Goal: Submit feedback/report problem: Submit feedback/report problem

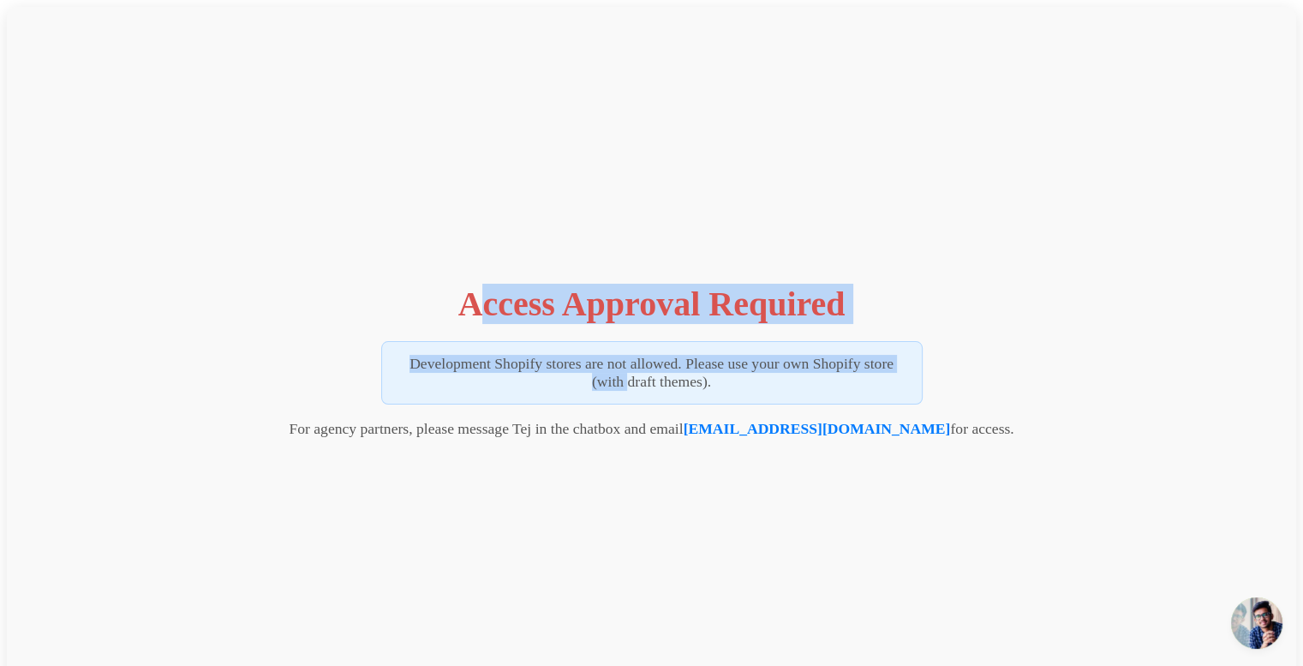
drag, startPoint x: 478, startPoint y: 303, endPoint x: 921, endPoint y: 322, distance: 443.2
click at [921, 322] on div "Access Approval Required Development Shopify stores are not allowed. Please use…" at bounding box center [651, 357] width 1289 height 700
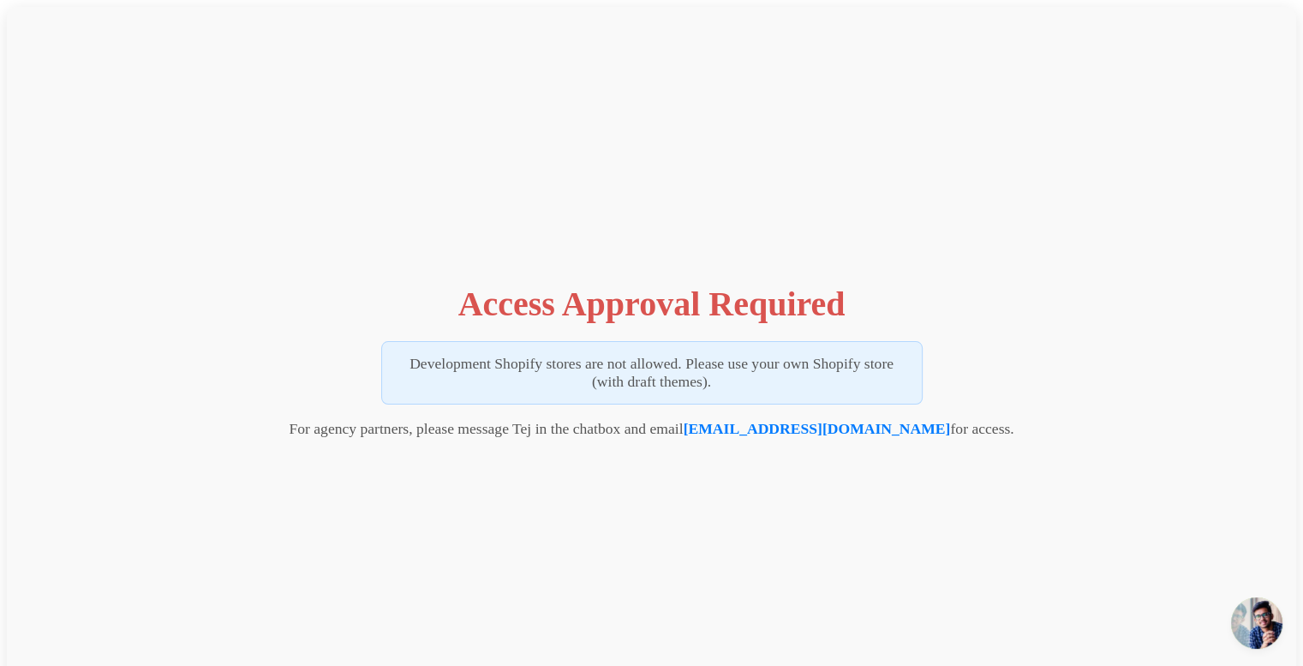
click at [524, 491] on div "Access Approval Required Development Shopify stores are not allowed. Please use…" at bounding box center [651, 357] width 1289 height 700
click at [164, 236] on div "Access Approval Required Development Shopify stores are not allowed. Please use…" at bounding box center [651, 357] width 1289 height 700
click at [1245, 612] on span "Open chat" at bounding box center [1256, 622] width 51 height 51
click at [725, 537] on div "Access Approval Required Development Shopify stores are not allowed. Please use…" at bounding box center [651, 357] width 1289 height 700
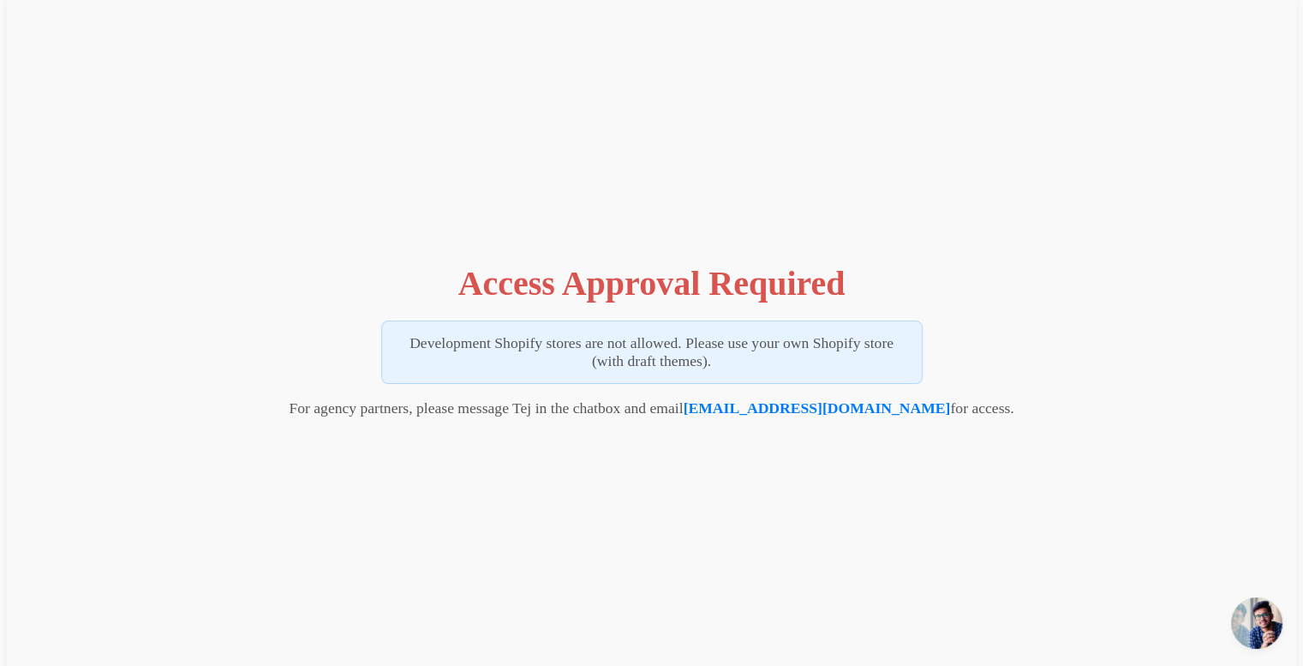
drag, startPoint x: 725, startPoint y: 537, endPoint x: 1315, endPoint y: 665, distance: 603.0
click at [1302, 665] on html "Access Approval Required Development Shopify stores are not allowed. Please use…" at bounding box center [651, 335] width 1303 height 713
click at [1171, 501] on body "Access Approval Required Development Shopify stores are not allowed. Please use…" at bounding box center [651, 336] width 1289 height 700
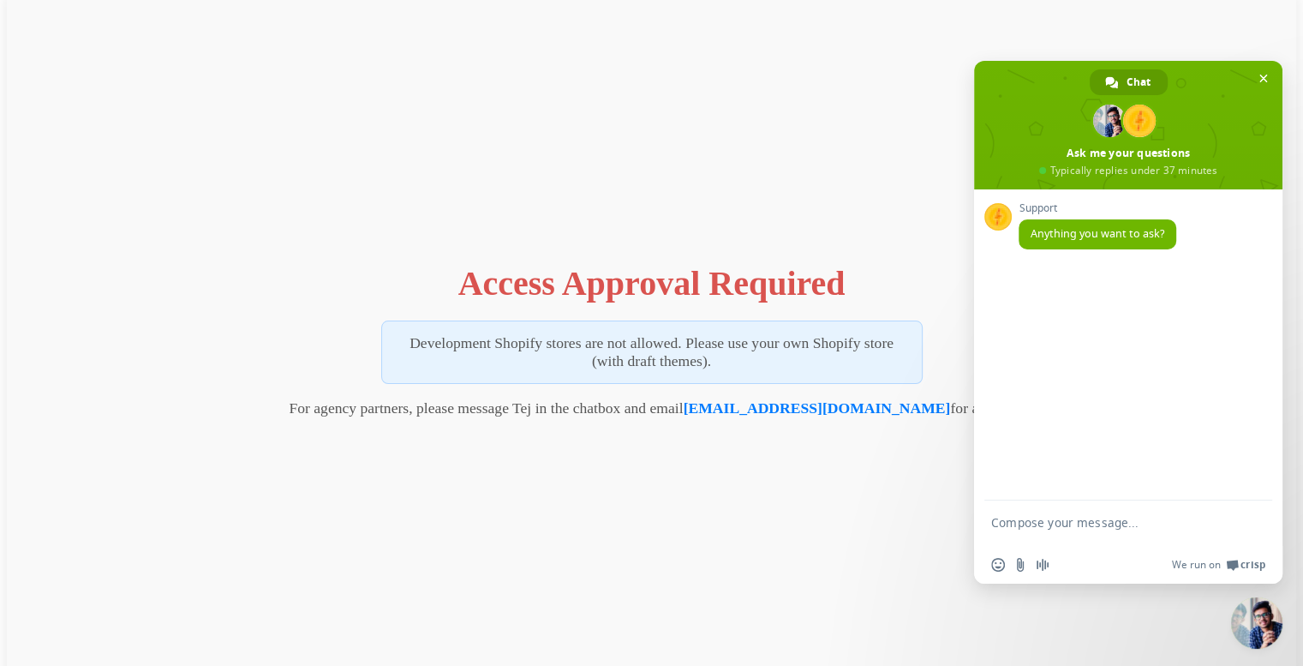
click at [1031, 510] on form at bounding box center [1109, 524] width 236 height 49
click at [1031, 521] on textarea "Compose your message..." at bounding box center [1109, 530] width 236 height 31
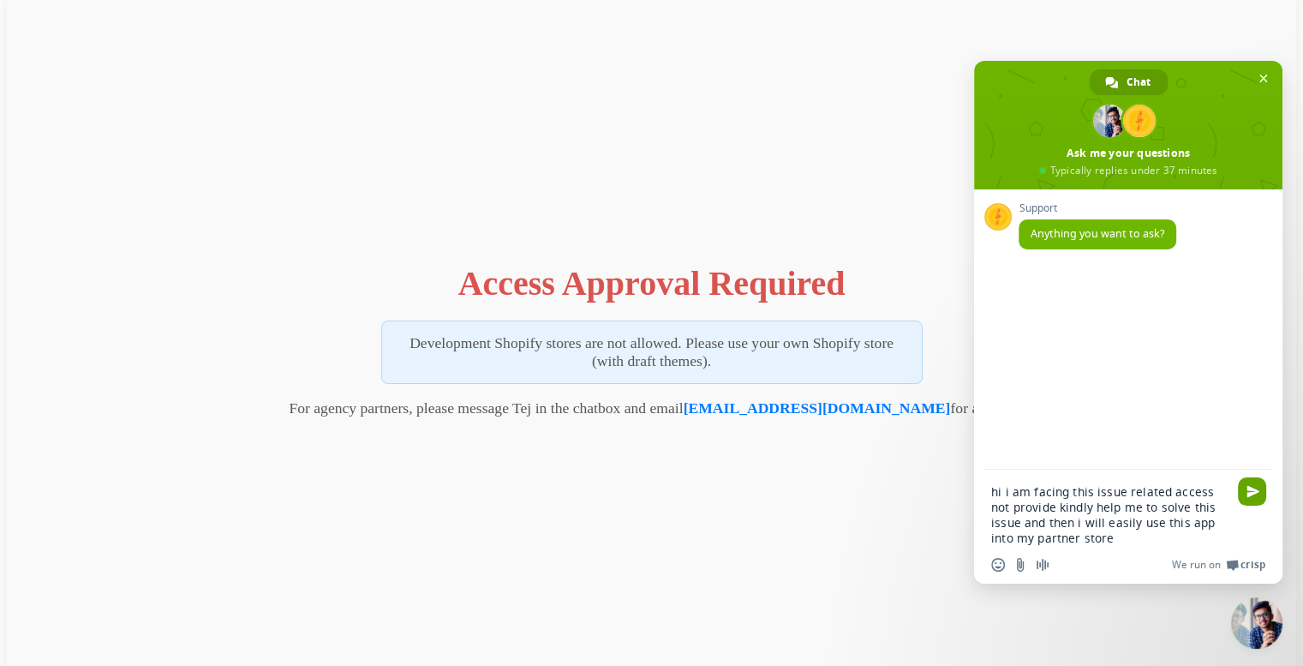
type textarea "hi i am facing this issue related access not provide kindly help me to solve th…"
click at [1249, 481] on span "Send" at bounding box center [1252, 491] width 28 height 28
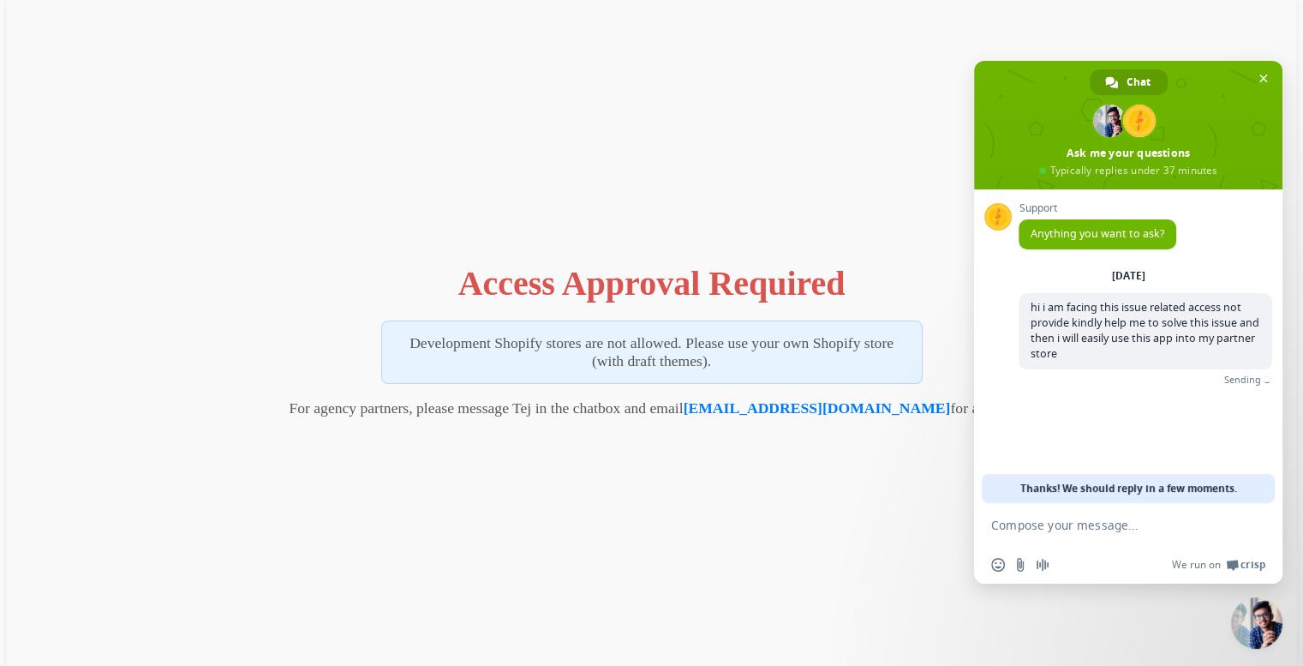
click at [626, 498] on div "Access Approval Required Development Shopify stores are not allowed. Please use…" at bounding box center [651, 336] width 1289 height 700
click at [1067, 533] on form at bounding box center [1109, 526] width 236 height 46
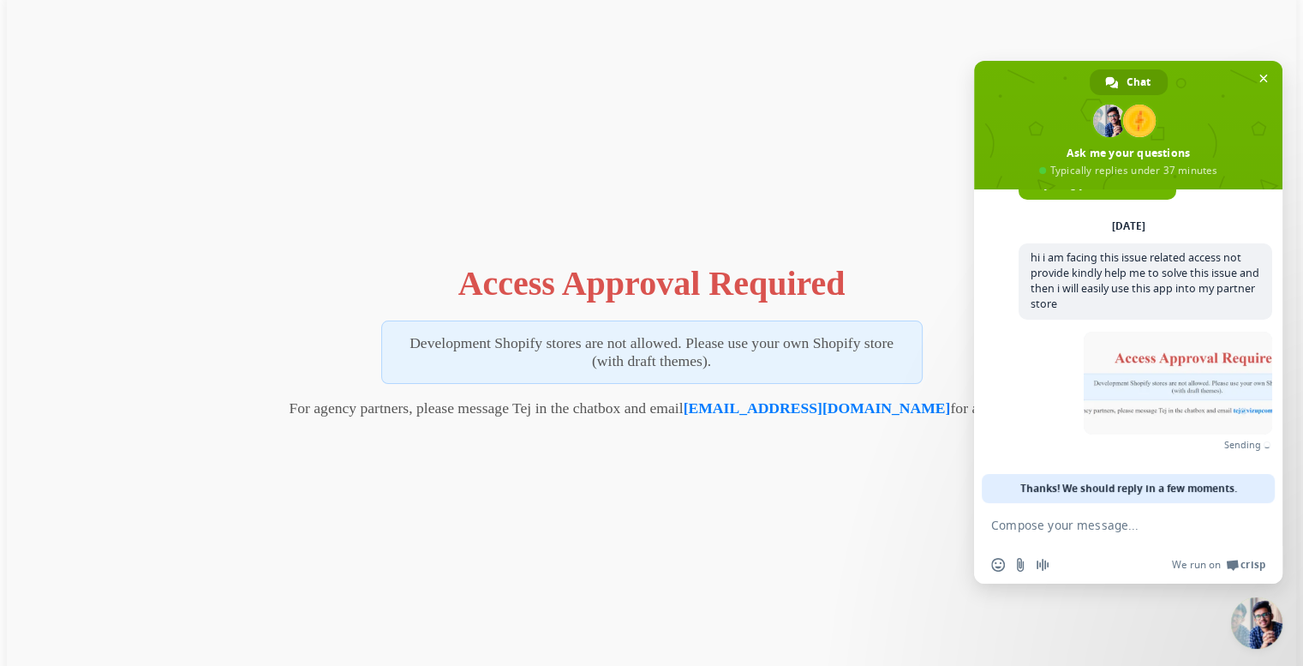
scroll to position [24, 0]
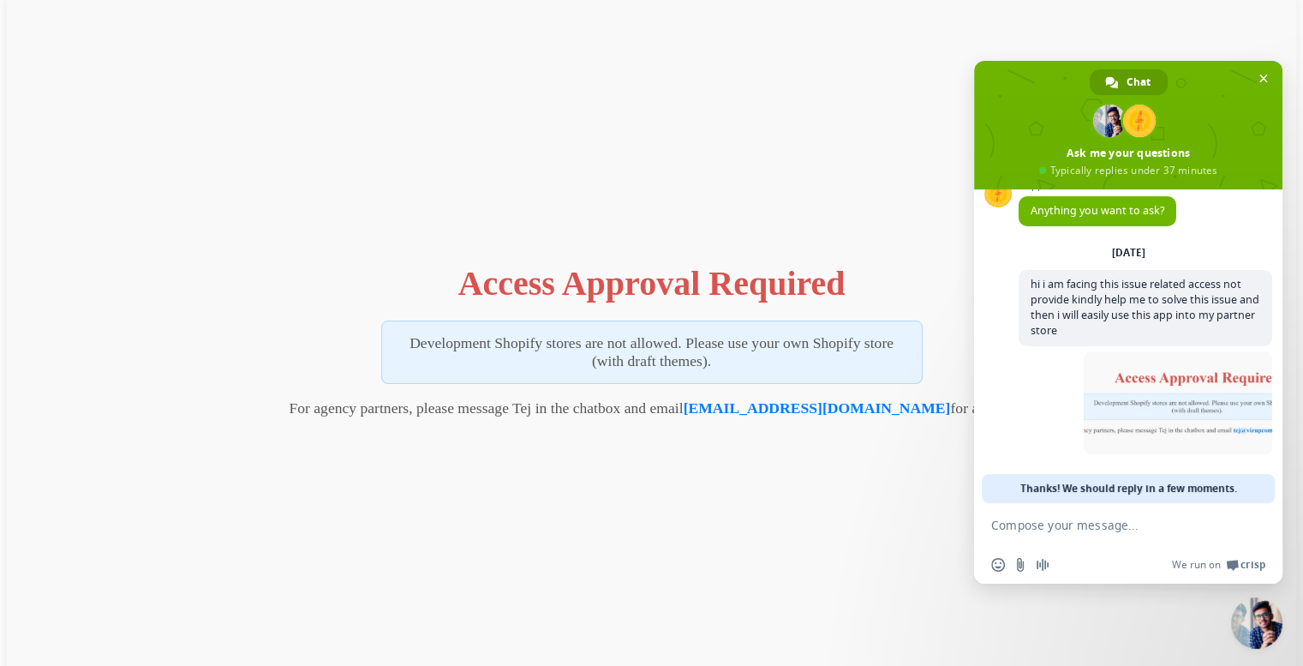
click at [792, 522] on div "Access Approval Required Development Shopify stores are not allowed. Please use…" at bounding box center [651, 336] width 1289 height 700
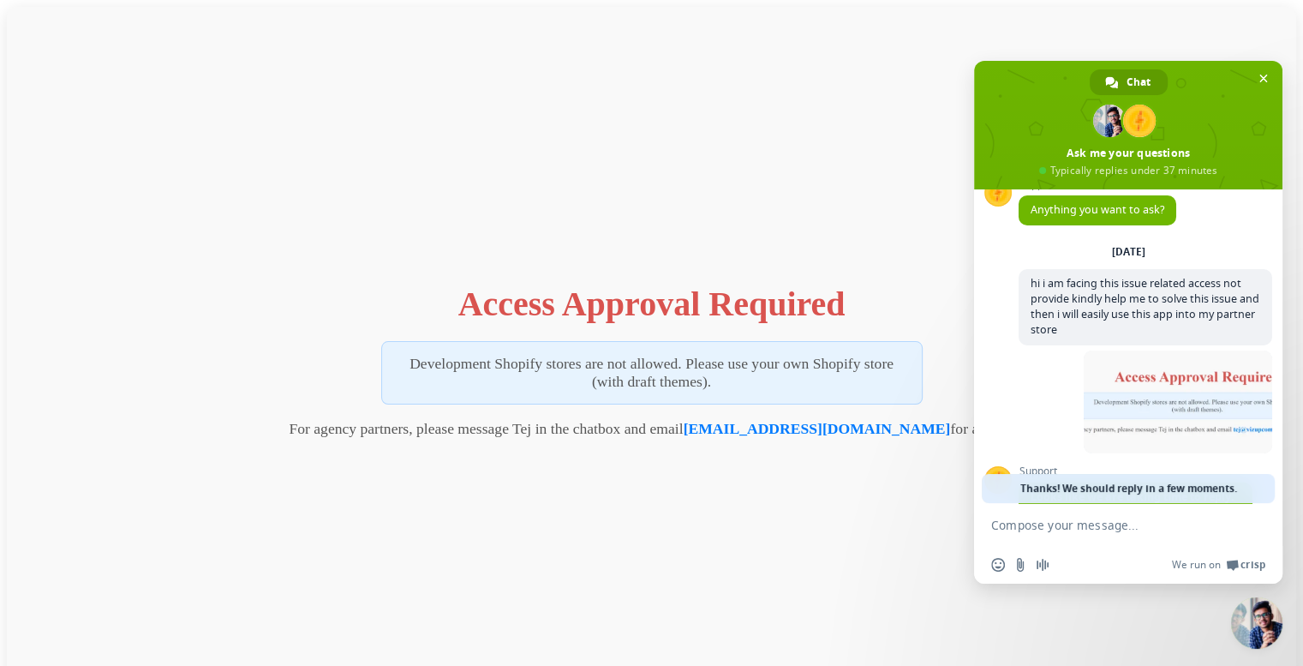
scroll to position [136, 0]
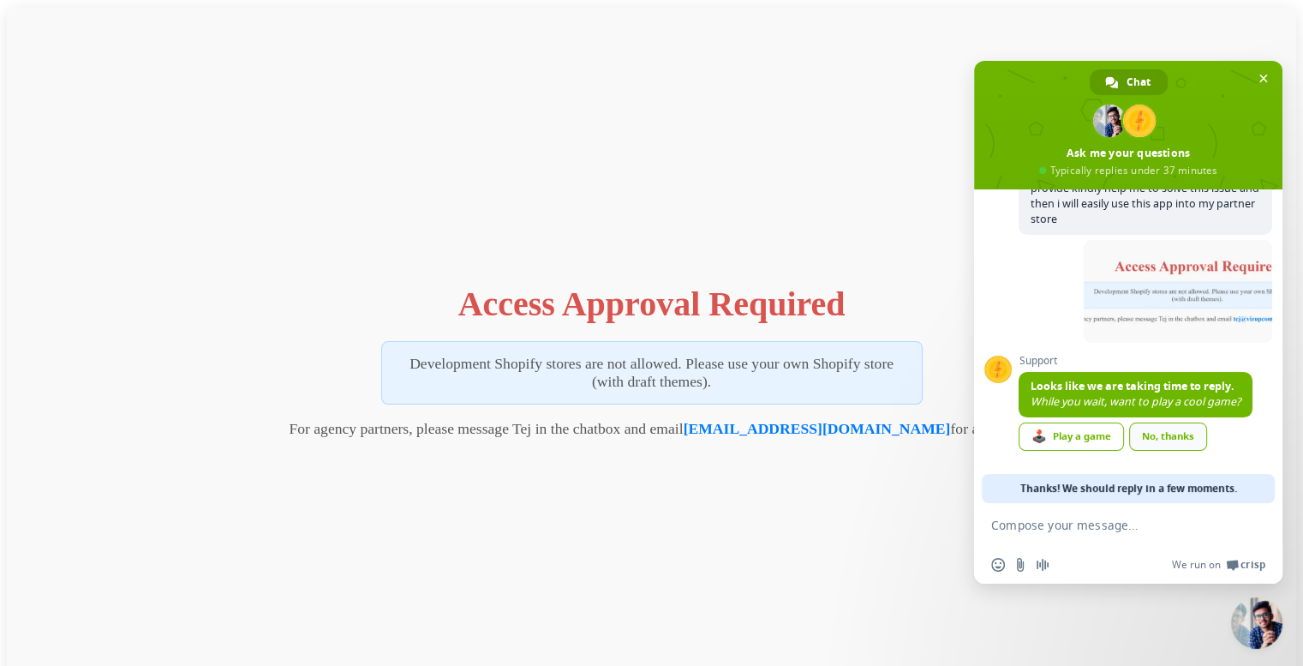
click at [1147, 442] on div "No, thanks" at bounding box center [1168, 436] width 78 height 28
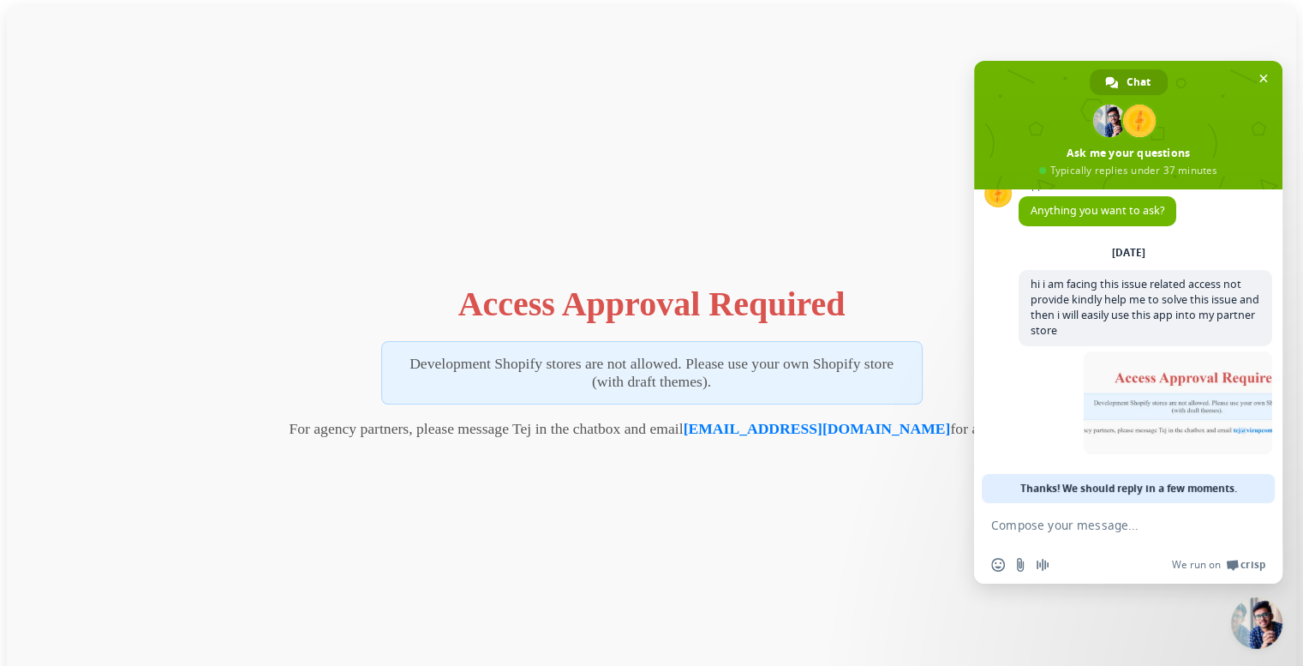
type textarea "?"
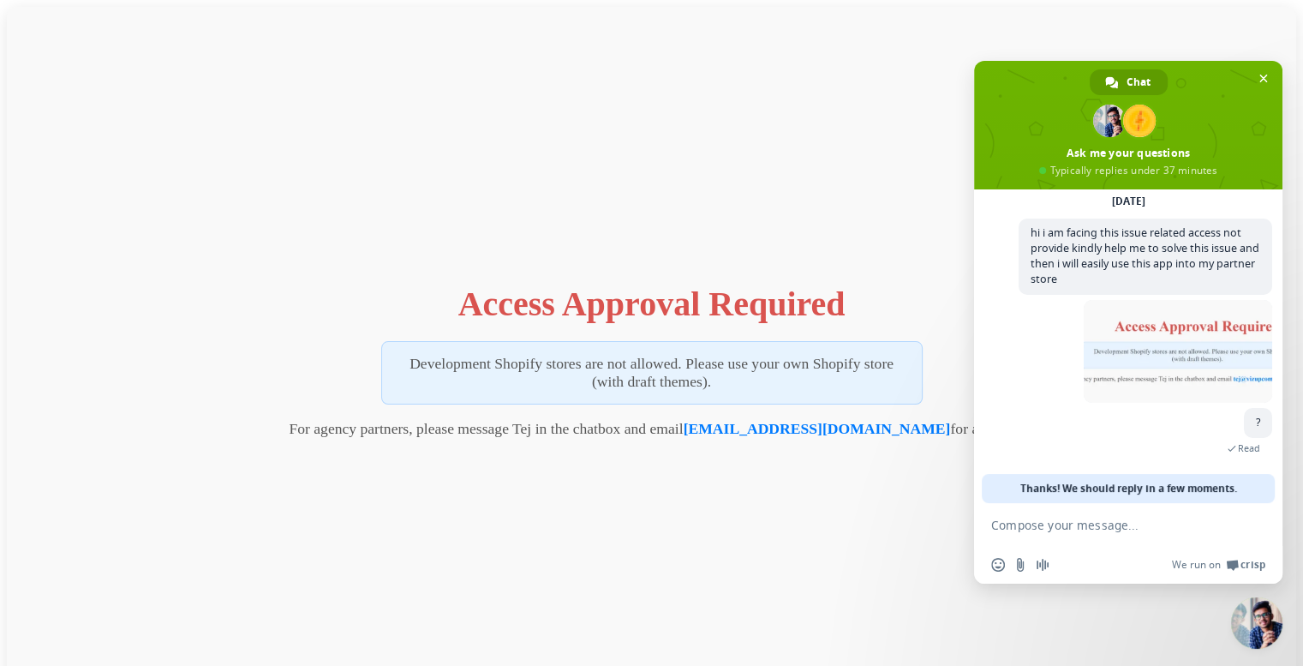
scroll to position [60, 0]
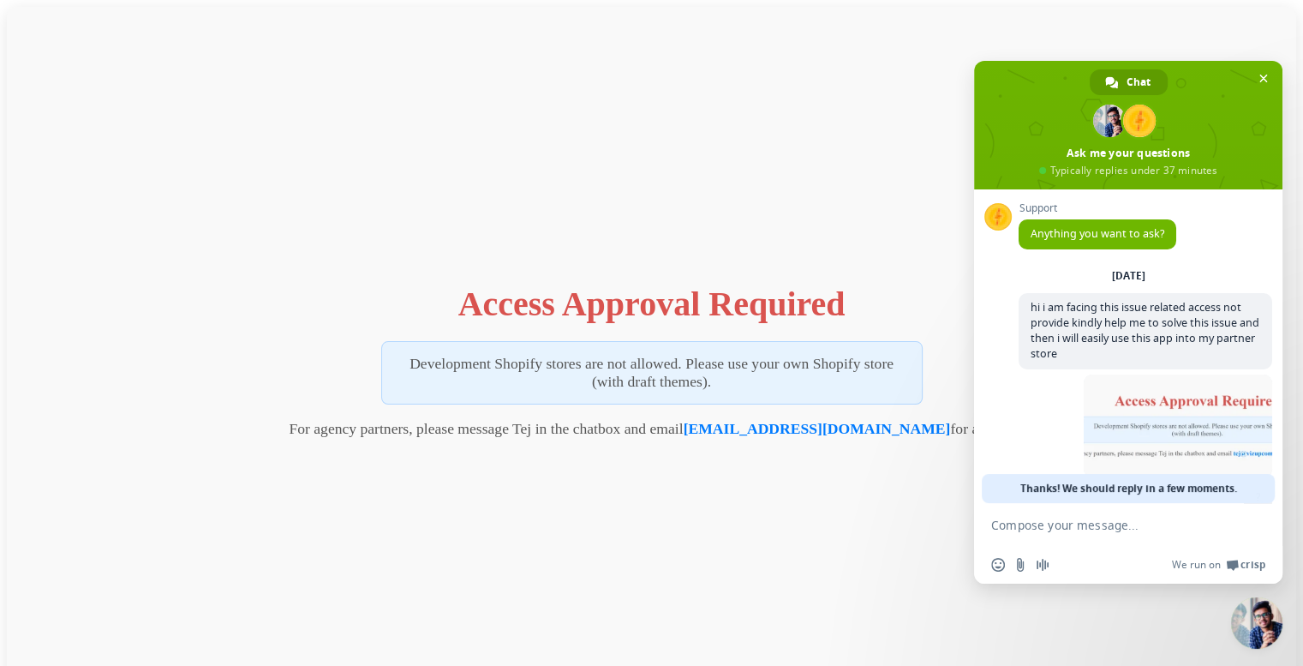
scroll to position [60, 0]
